Goal: Navigation & Orientation: Find specific page/section

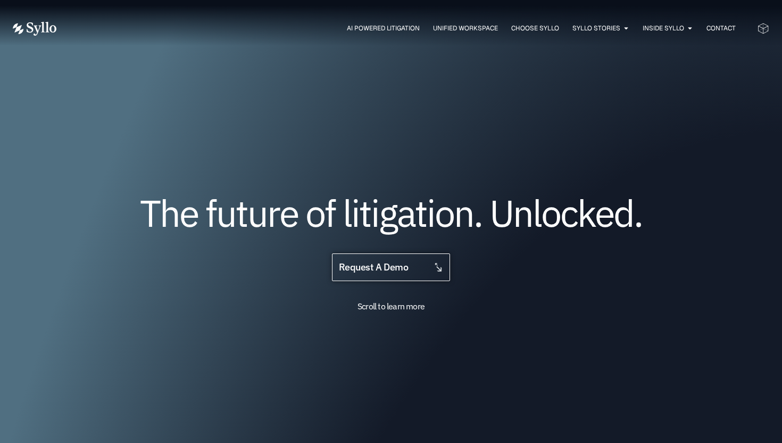
click at [410, 266] on span "request a demo" at bounding box center [391, 267] width 104 height 10
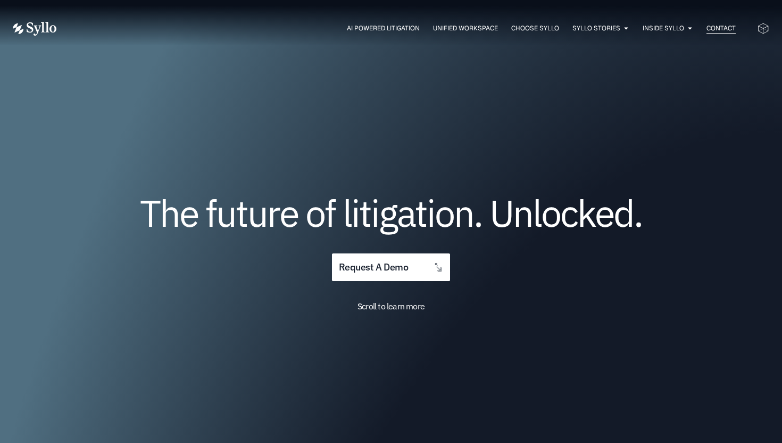
click at [732, 27] on span "Contact" at bounding box center [721, 28] width 29 height 10
click at [389, 32] on span "AI Powered Litigation" at bounding box center [383, 28] width 73 height 10
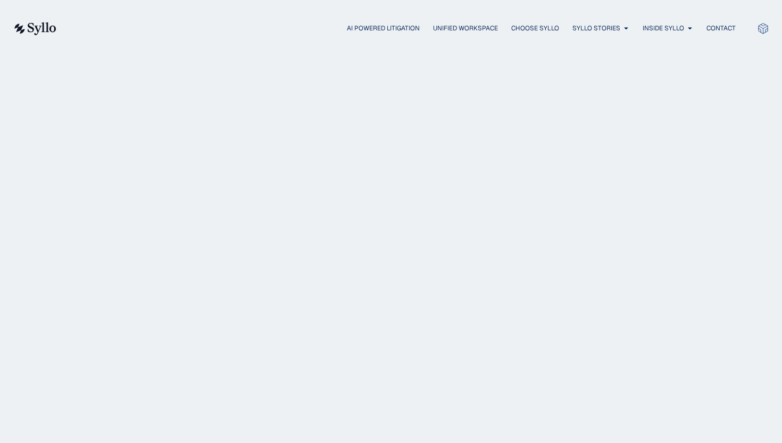
click at [667, 27] on span "Inside Syllo" at bounding box center [664, 28] width 42 height 10
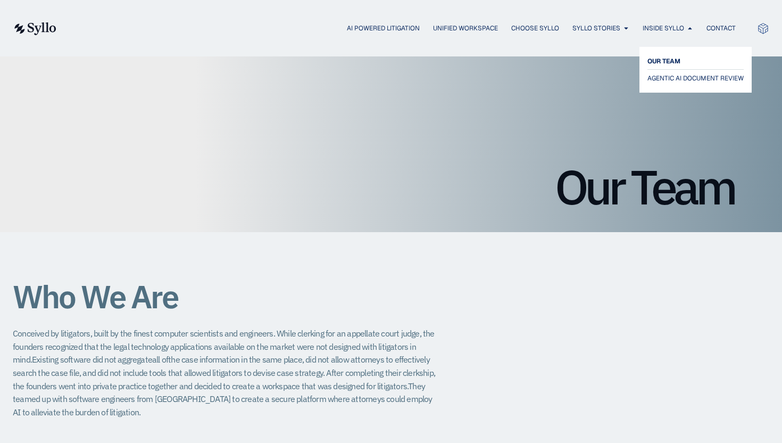
click at [667, 58] on span "OUR TEAM" at bounding box center [664, 61] width 33 height 13
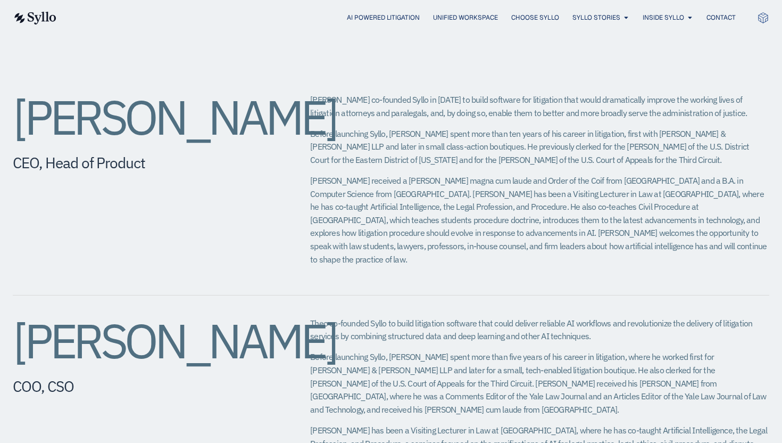
scroll to position [398, 0]
drag, startPoint x: 147, startPoint y: 169, endPoint x: 59, endPoint y: 126, distance: 98.8
click at [59, 126] on h2 "[PERSON_NAME]" at bounding box center [140, 116] width 255 height 48
click at [18, 118] on h2 "Jeffrey Chivers" at bounding box center [140, 116] width 255 height 48
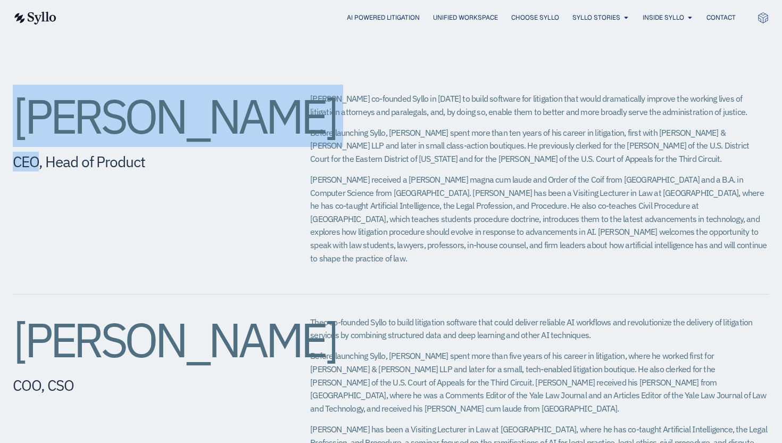
drag, startPoint x: 19, startPoint y: 117, endPoint x: 193, endPoint y: 199, distance: 192.4
click at [193, 199] on div "Jeffrey Chivers CEO, Head of Product" at bounding box center [140, 182] width 255 height 180
click at [135, 140] on h2 "[PERSON_NAME]" at bounding box center [140, 116] width 255 height 48
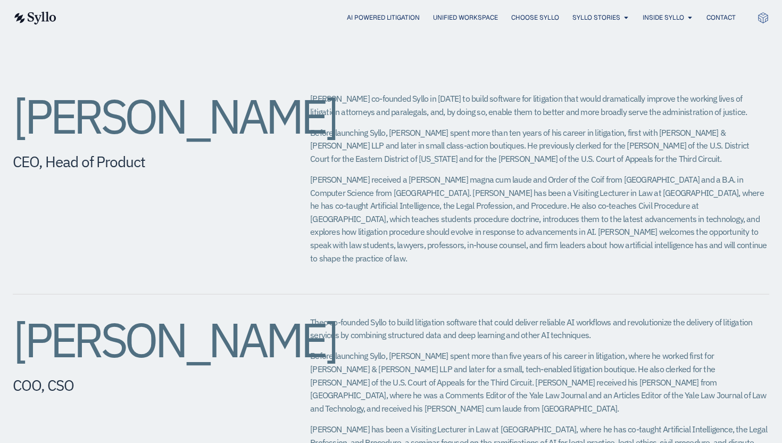
drag, startPoint x: 178, startPoint y: 179, endPoint x: 18, endPoint y: 126, distance: 169.3
click at [18, 126] on h2 "[PERSON_NAME]" at bounding box center [140, 116] width 255 height 48
copy h2 "[PERSON_NAME]"
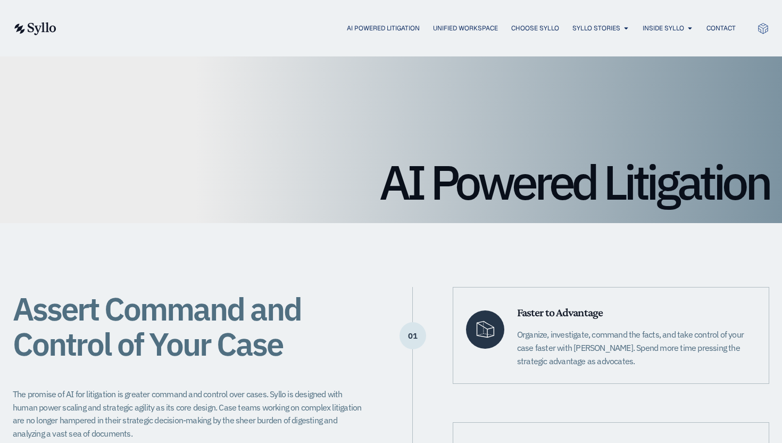
click at [410, 27] on ul "AI Powered Litigation Unified Workspace Choose Syllo Syllo Stories Close Syllo …" at bounding box center [407, 28] width 658 height 10
click at [433, 25] on span "Unified Workspace" at bounding box center [465, 28] width 65 height 10
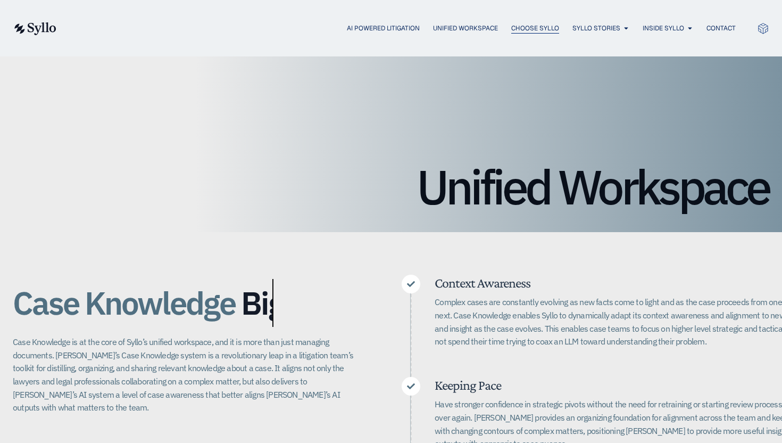
click at [552, 32] on div "Choose Syllo" at bounding box center [536, 28] width 48 height 10
click at [575, 28] on span "Syllo Stories" at bounding box center [597, 28] width 48 height 10
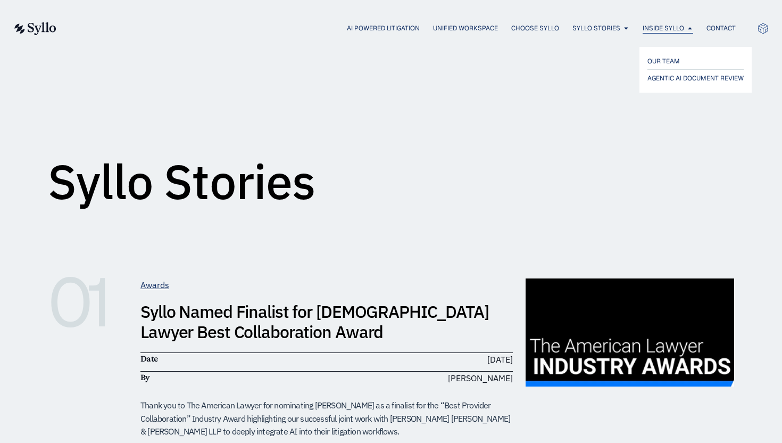
click at [645, 31] on span "Inside Syllo" at bounding box center [664, 28] width 42 height 10
